Goal: Task Accomplishment & Management: Use online tool/utility

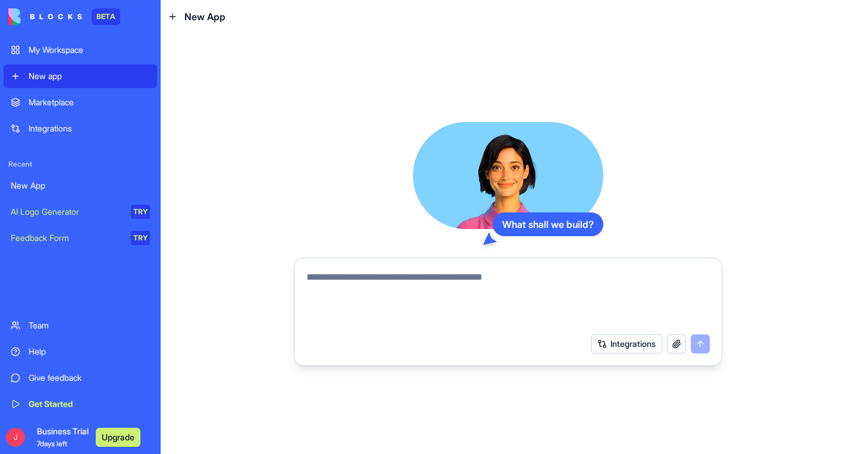
click at [85, 49] on div "My Workspace" at bounding box center [89, 50] width 121 height 12
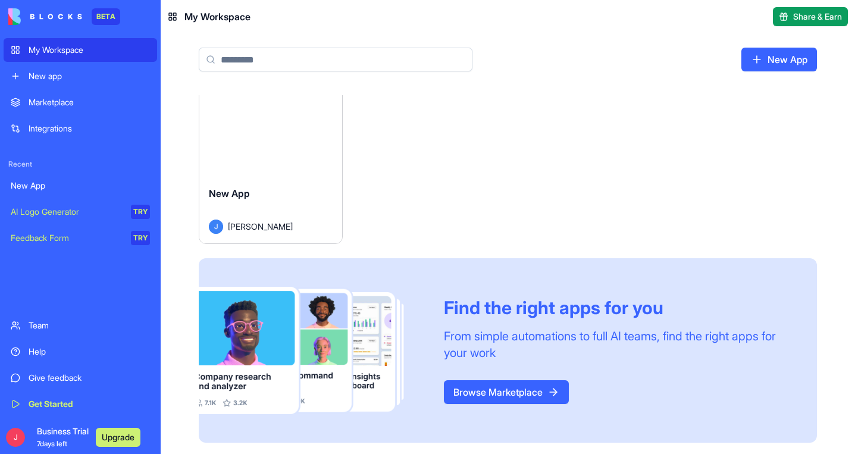
scroll to position [8, 0]
click at [518, 393] on link "Browse Marketplace" at bounding box center [506, 393] width 125 height 24
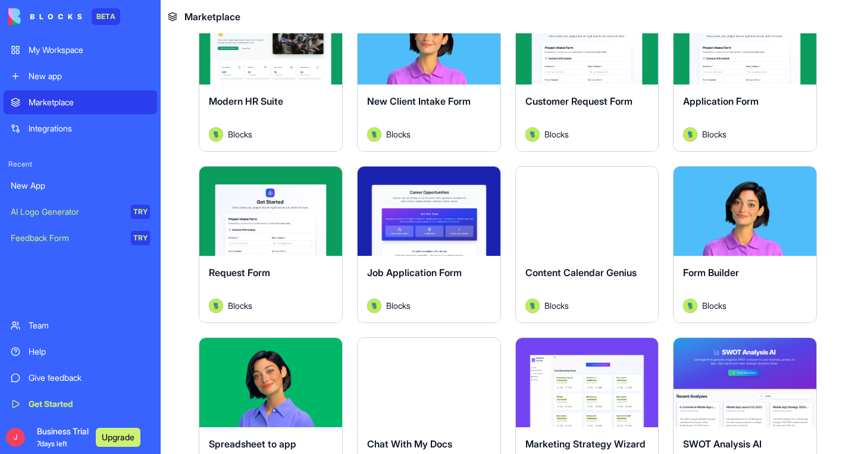
scroll to position [1309, 0]
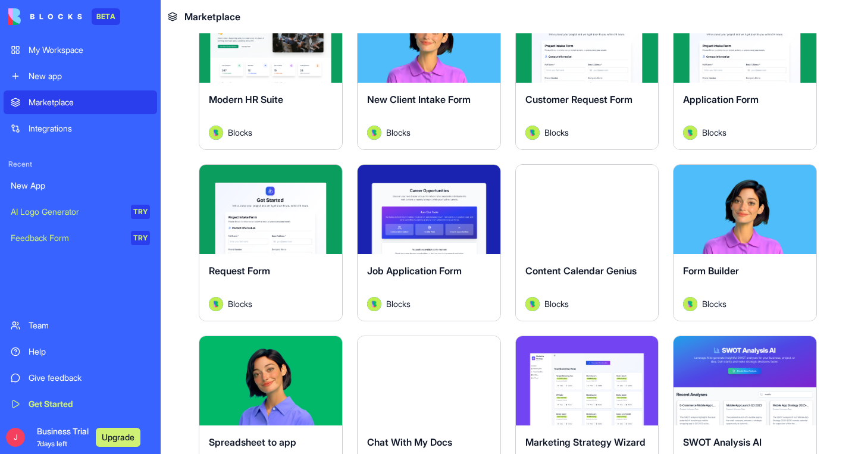
click at [571, 262] on div "Content Calendar Genius Blocks" at bounding box center [587, 287] width 143 height 67
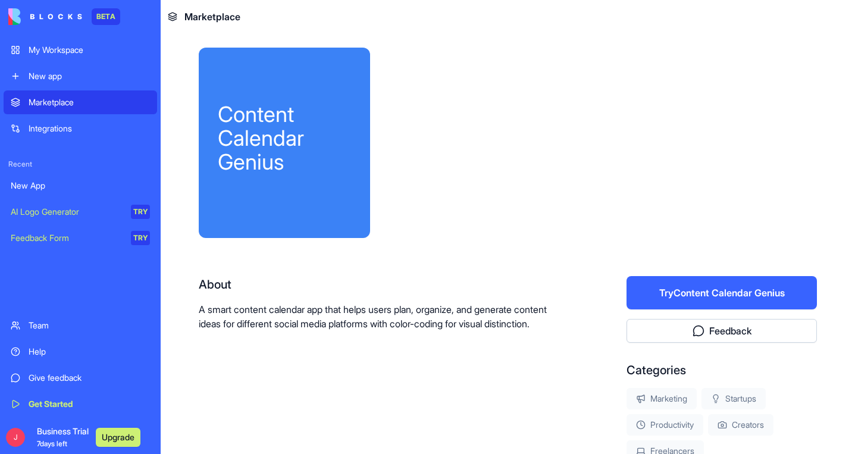
click at [709, 289] on button "Try Content Calendar Genius" at bounding box center [722, 292] width 190 height 33
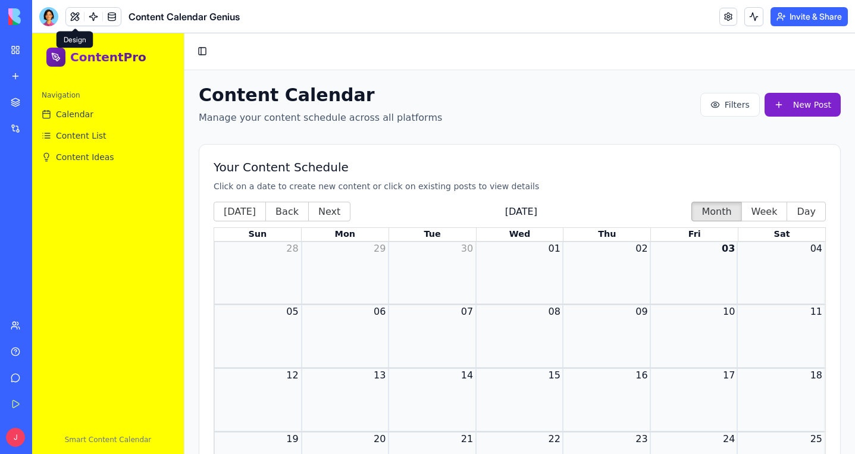
click at [76, 18] on span at bounding box center [74, 16] width 33 height 33
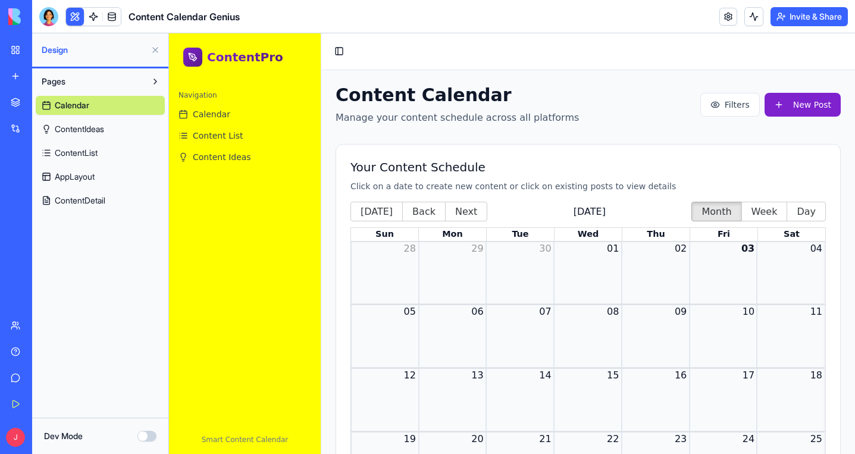
click at [126, 126] on link "ContentIdeas" at bounding box center [100, 129] width 129 height 19
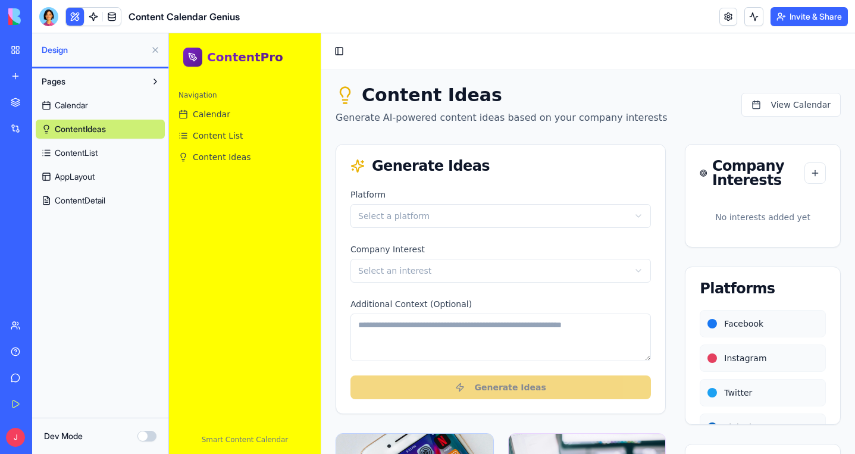
click at [111, 178] on link "AppLayout" at bounding box center [100, 176] width 129 height 19
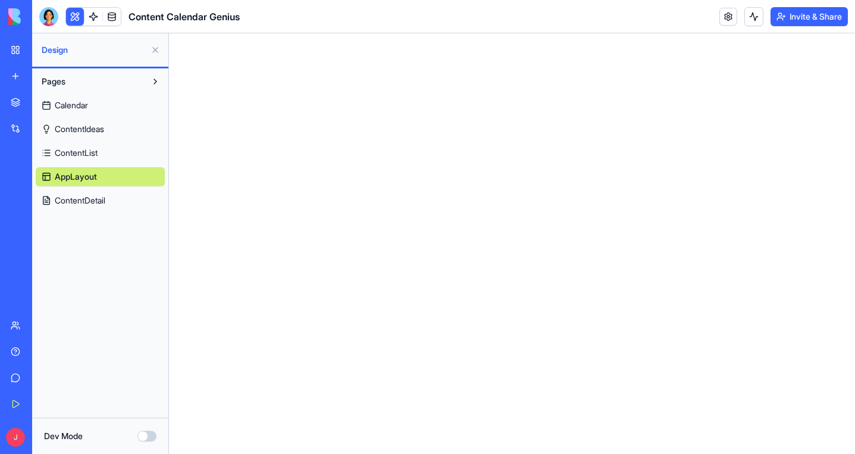
click at [152, 80] on button at bounding box center [155, 81] width 19 height 19
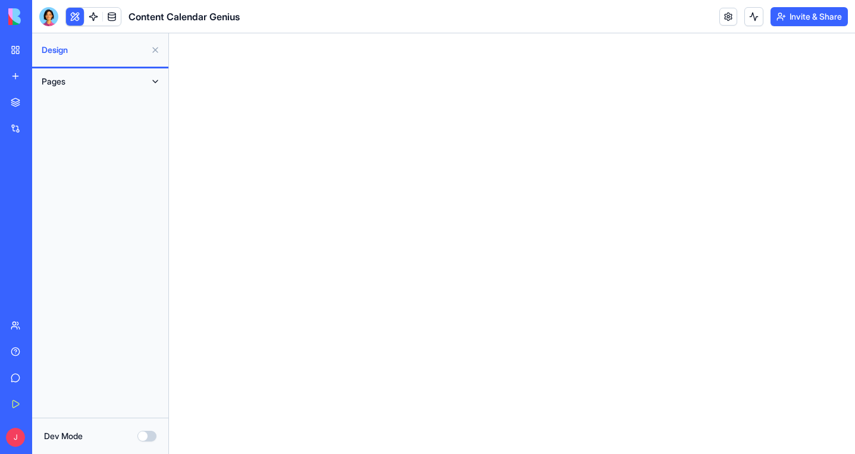
click at [152, 80] on button at bounding box center [155, 81] width 19 height 19
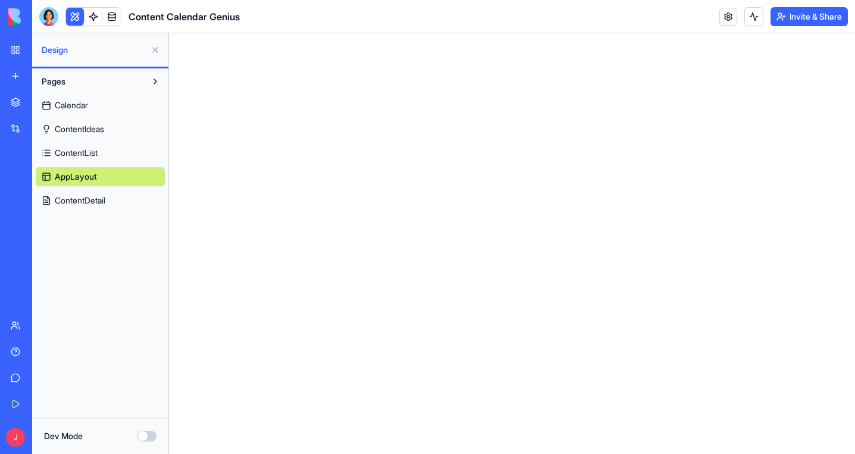
click at [96, 111] on link "Calendar" at bounding box center [100, 105] width 129 height 19
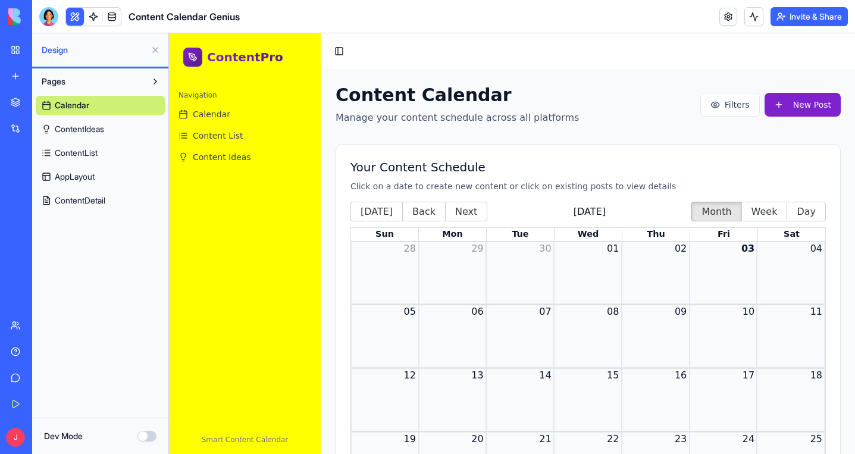
click at [96, 129] on span "ContentIdeas" at bounding box center [79, 129] width 49 height 12
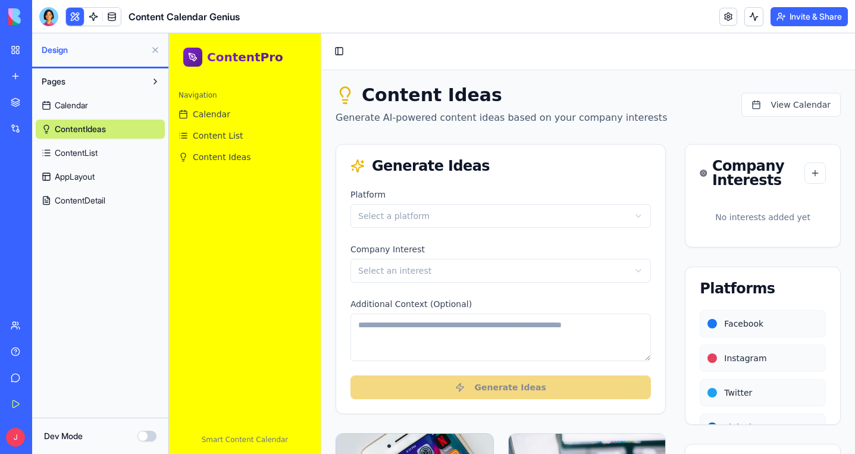
click at [107, 156] on link "ContentList" at bounding box center [100, 152] width 129 height 19
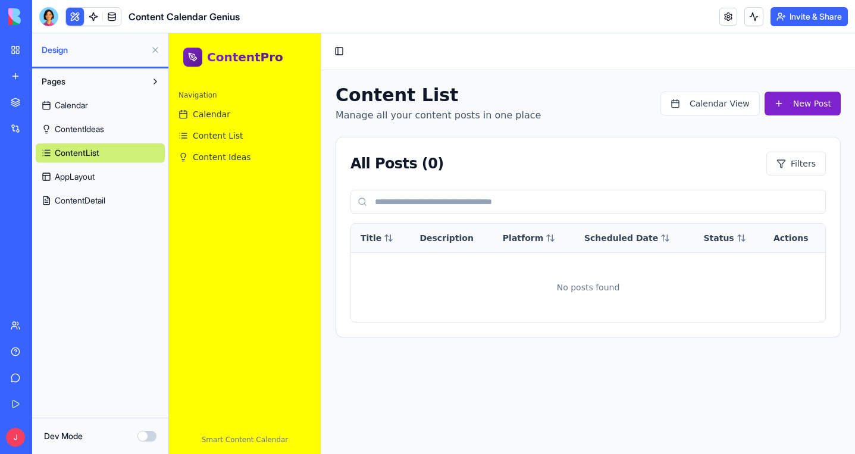
click at [86, 180] on span "AppLayout" at bounding box center [75, 177] width 40 height 12
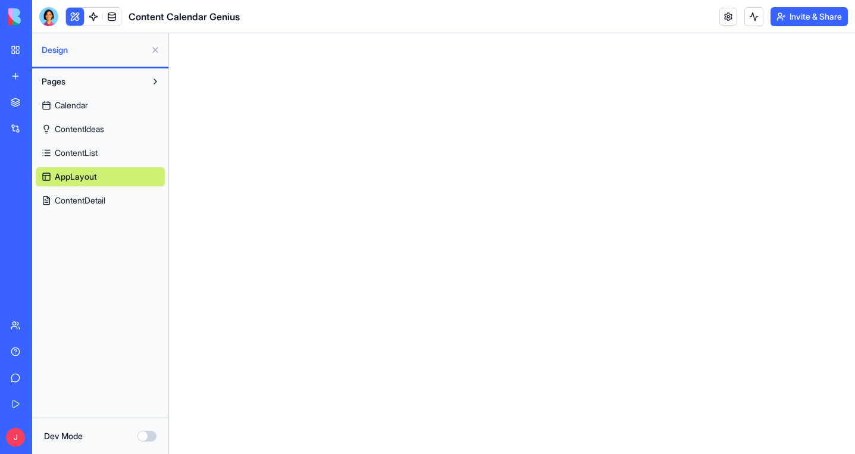
click at [85, 104] on span "Calendar" at bounding box center [71, 105] width 33 height 12
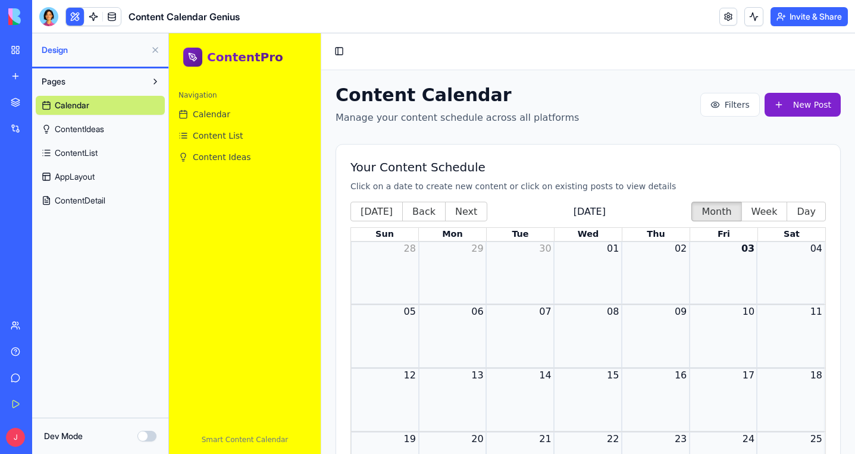
click at [158, 51] on button at bounding box center [155, 49] width 19 height 19
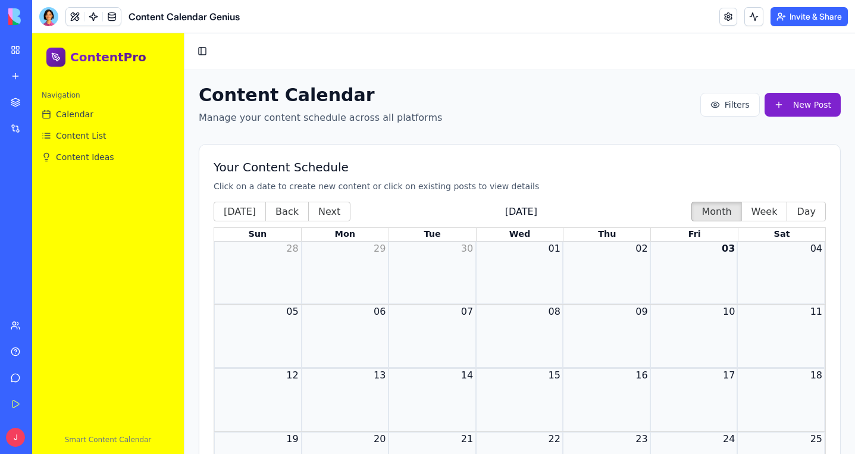
click at [18, 52] on link "My Workspace" at bounding box center [28, 50] width 48 height 24
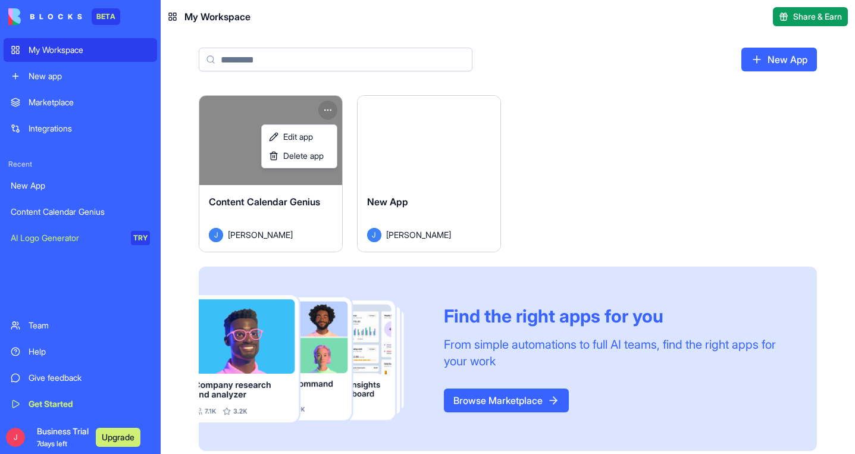
click at [327, 104] on html "BETA My Workspace New app Marketplace Integrations Recent New App Content Calen…" at bounding box center [427, 227] width 855 height 454
click at [314, 155] on span "Delete app" at bounding box center [303, 156] width 40 height 12
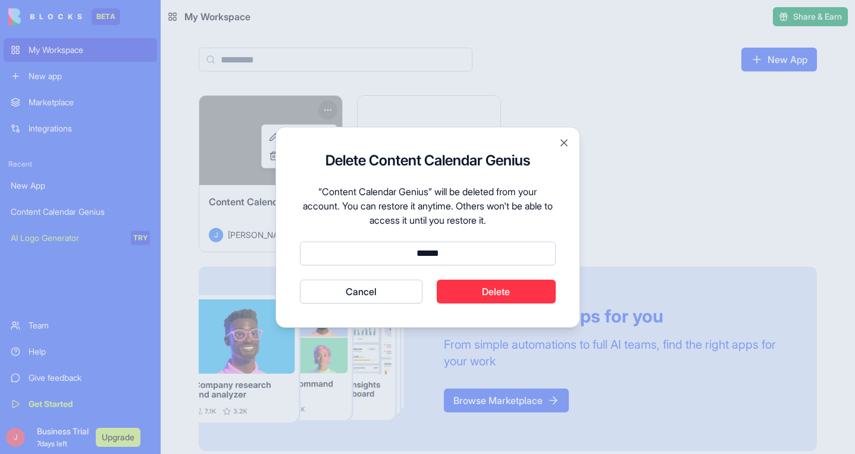
type input "******"
click at [473, 298] on button "Delete" at bounding box center [496, 292] width 119 height 24
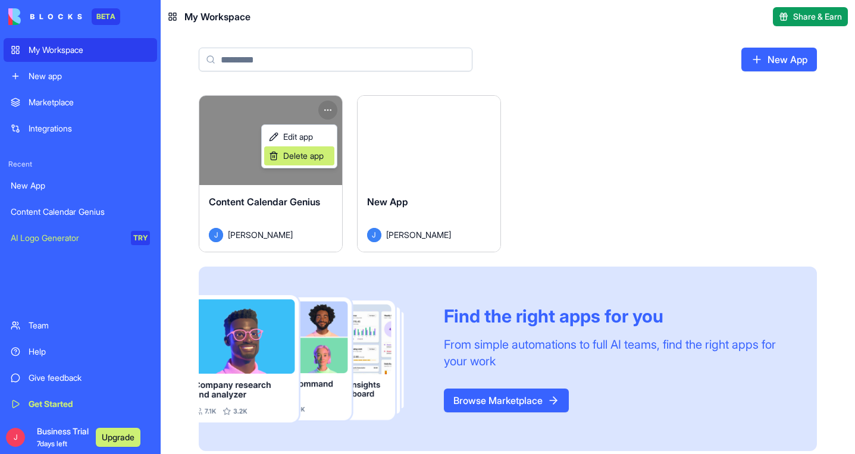
click at [302, 159] on span "Delete app" at bounding box center [303, 156] width 40 height 12
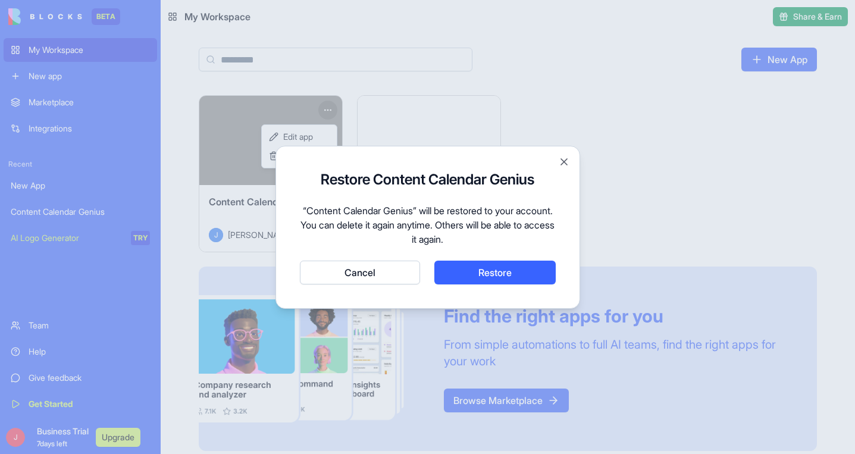
click at [352, 284] on div "Restore Content Calendar Genius “Content Calendar Genius” will be restored to y…" at bounding box center [428, 227] width 305 height 163
click at [369, 272] on button "Cancel" at bounding box center [360, 273] width 120 height 24
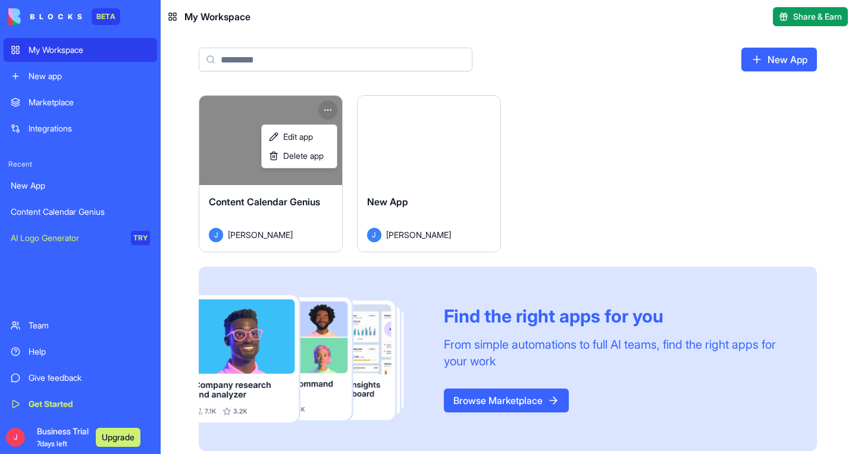
click at [417, 170] on html "BETA My Workspace New app Marketplace Integrations Recent New App Content Calen…" at bounding box center [427, 227] width 855 height 454
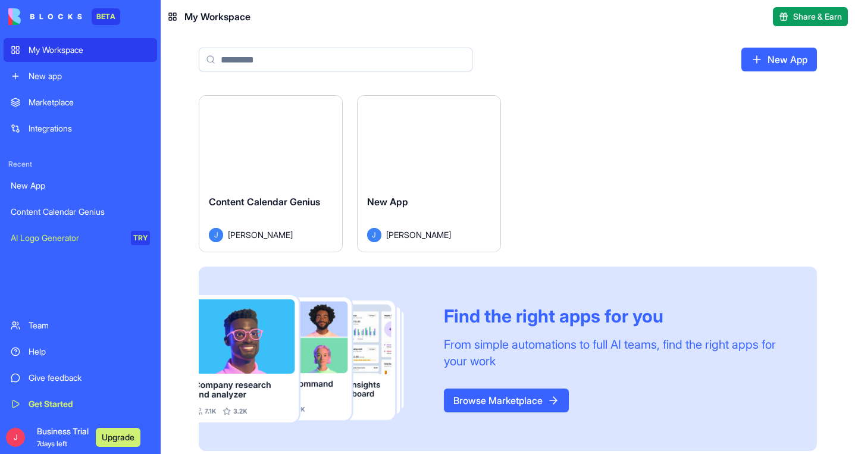
click at [426, 134] on button "Launch" at bounding box center [428, 141] width 89 height 24
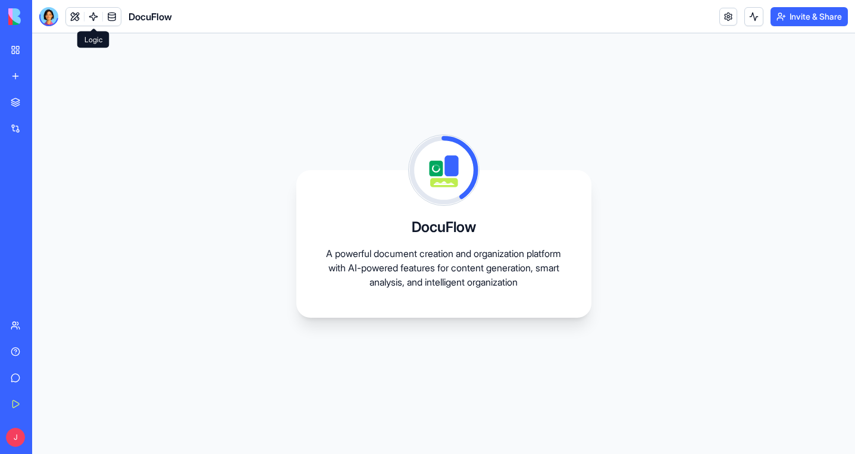
click at [93, 17] on link at bounding box center [93, 17] width 18 height 18
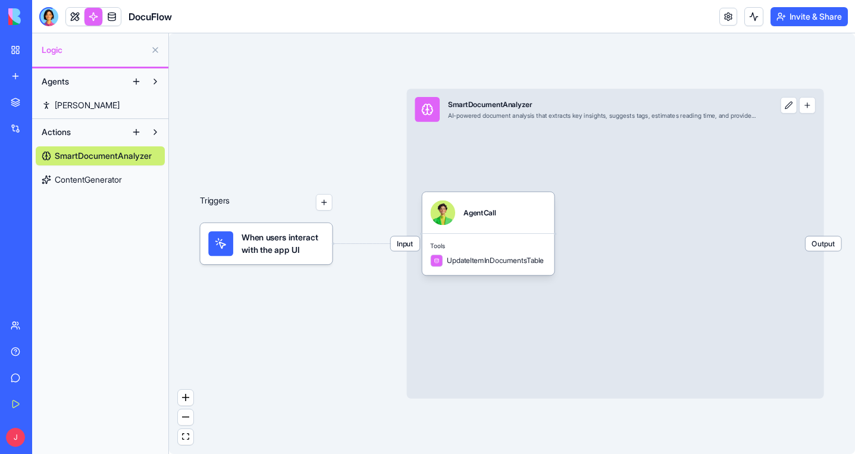
click at [121, 180] on span "ContentGenerator" at bounding box center [88, 180] width 67 height 12
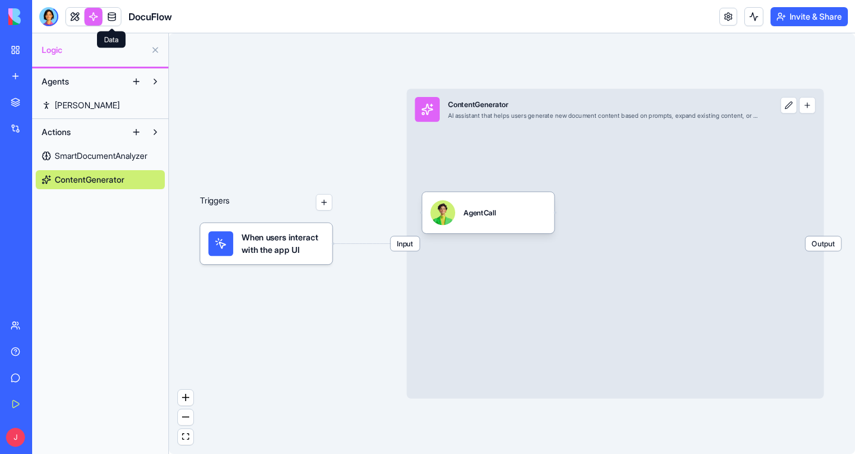
click at [111, 12] on link at bounding box center [112, 17] width 18 height 18
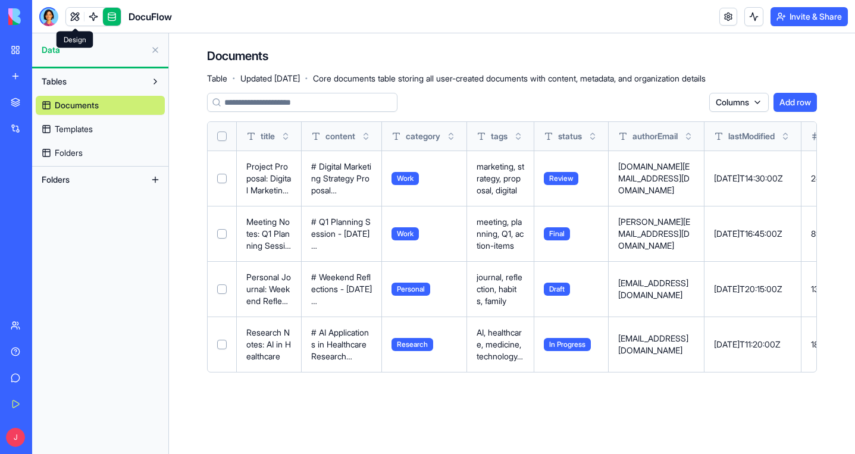
click at [74, 15] on link at bounding box center [75, 17] width 18 height 18
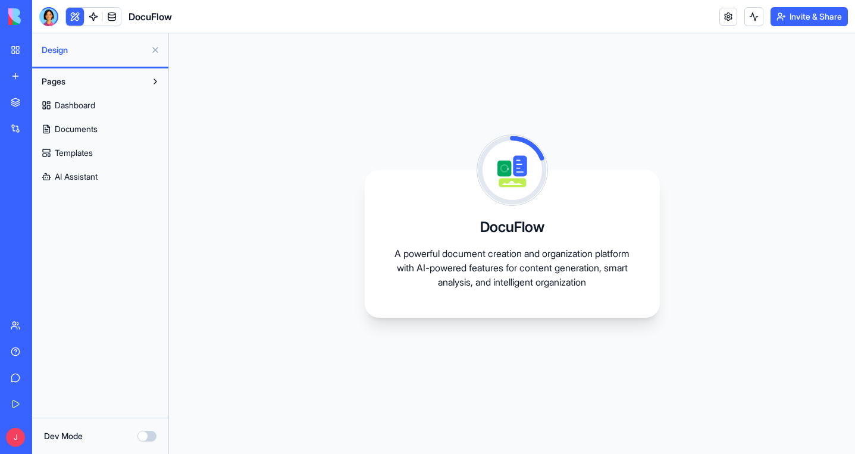
click at [92, 105] on span "Dashboard" at bounding box center [75, 105] width 40 height 12
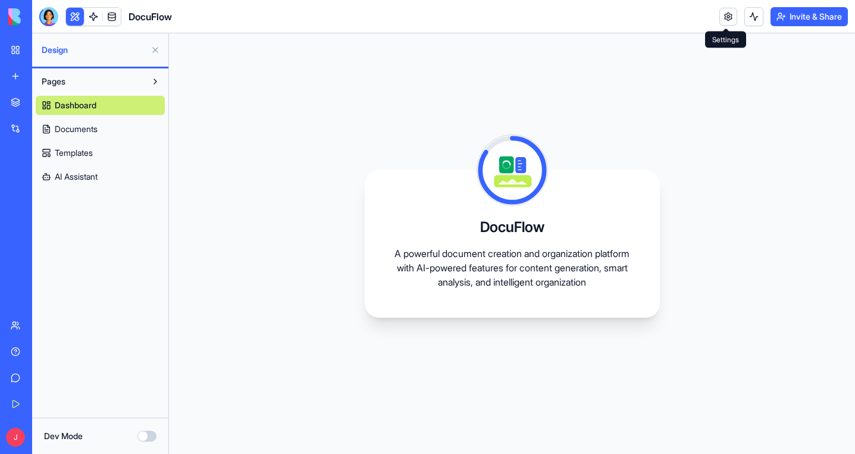
click at [727, 16] on link at bounding box center [728, 17] width 18 height 18
